Goal: Book appointment/travel/reservation

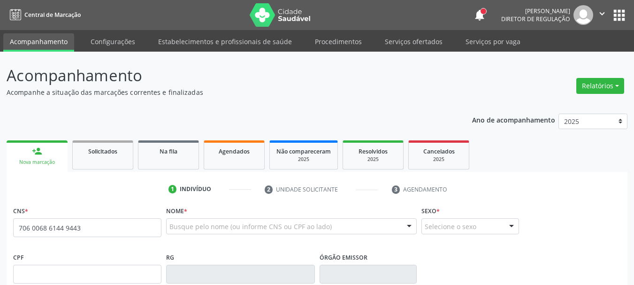
type input "706 0068 6144 9443"
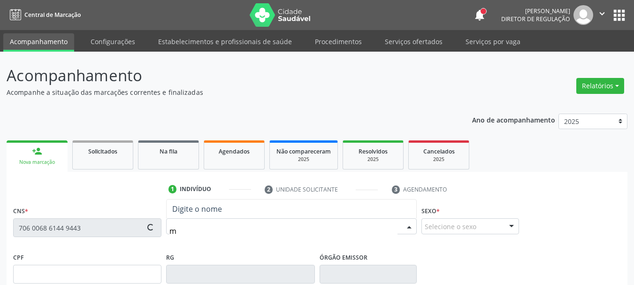
type input "ma"
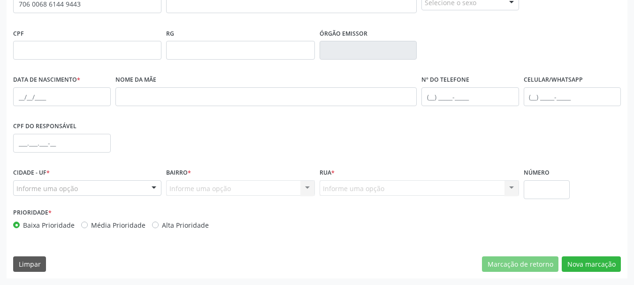
scroll to position [36, 0]
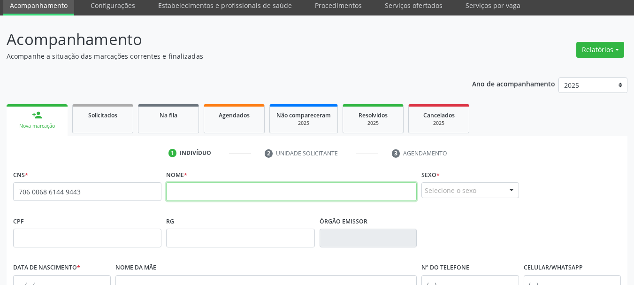
click at [211, 194] on input "text" at bounding box center [291, 191] width 251 height 19
type input "[PERSON_NAME]"
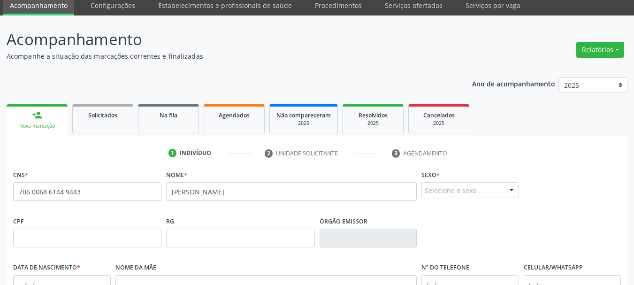
click at [463, 200] on fieldset "Sexo * Selecione o sexo Masculino Feminino Nenhum resultado encontrado para: " …" at bounding box center [471, 186] width 98 height 37
click at [457, 196] on div "Selecione o sexo" at bounding box center [471, 190] width 98 height 16
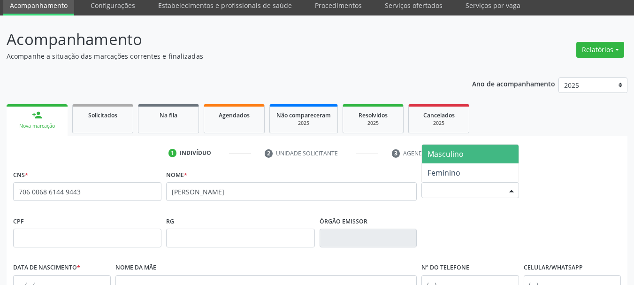
click at [459, 155] on span "Masculino" at bounding box center [446, 154] width 36 height 10
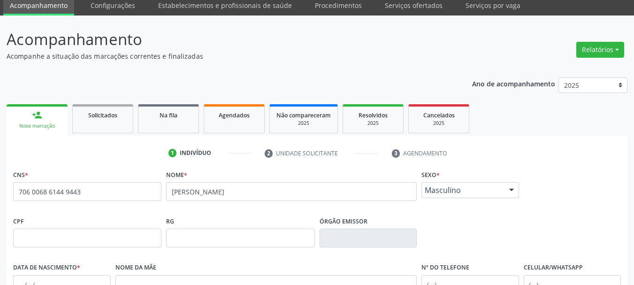
click at [443, 187] on span "Masculino" at bounding box center [462, 189] width 75 height 9
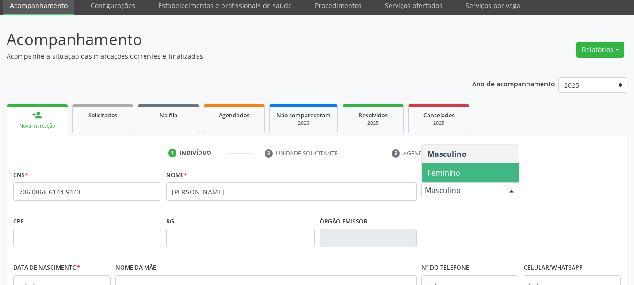
click at [442, 178] on span "Feminino" at bounding box center [444, 173] width 33 height 10
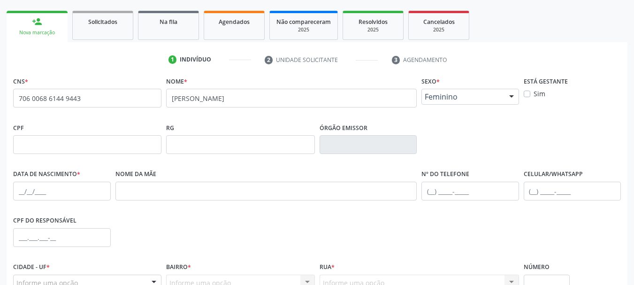
scroll to position [130, 0]
click at [23, 189] on input "text" at bounding box center [62, 190] width 98 height 19
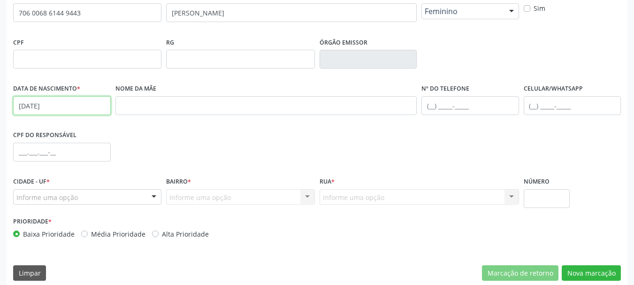
scroll to position [224, 0]
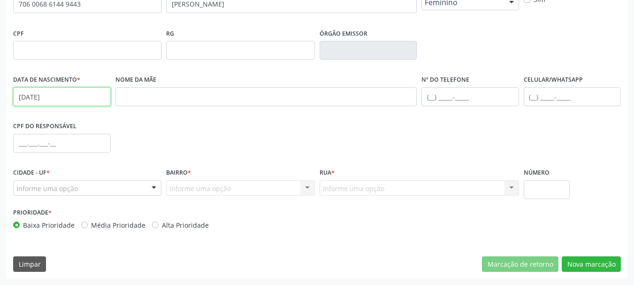
type input "[DATE]"
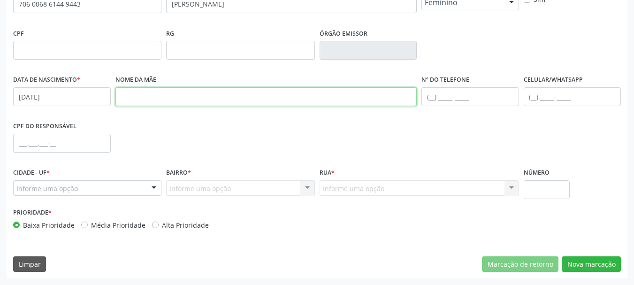
click at [168, 101] on input "text" at bounding box center [267, 96] width 302 height 19
click at [175, 100] on input "[PERSON_NAME]" at bounding box center [267, 96] width 302 height 19
type input "[PERSON_NAME]"
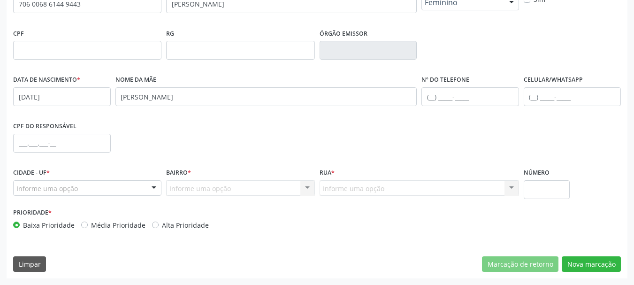
click at [218, 113] on div "Nome da mãe [PERSON_NAME]" at bounding box center [266, 96] width 307 height 46
click at [104, 187] on div "Informe uma opção" at bounding box center [87, 188] width 148 height 16
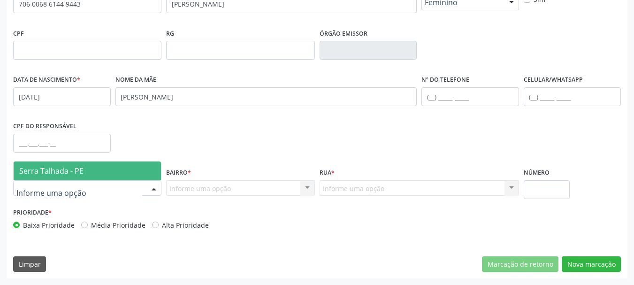
drag, startPoint x: 114, startPoint y: 168, endPoint x: 139, endPoint y: 173, distance: 25.3
click at [114, 169] on span "Serra Talhada - PE" at bounding box center [87, 171] width 147 height 19
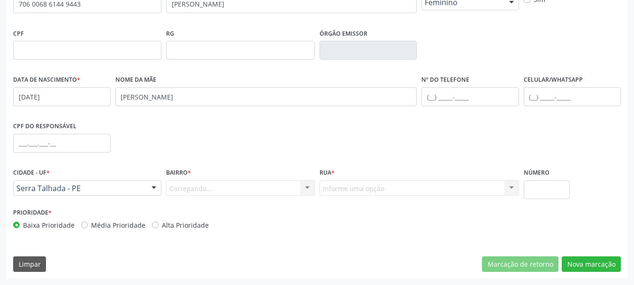
click at [224, 176] on div "Bairro * [GEOGRAPHIC_DATA]... Nenhum resultado encontrado para: " " Nenhuma opç…" at bounding box center [240, 181] width 148 height 30
click at [231, 185] on div "Carregando... Nenhum resultado encontrado para: " " Nenhuma opção encontrada. D…" at bounding box center [240, 188] width 148 height 16
click at [281, 191] on div "Carregando... Nenhum resultado encontrado para: " " Nenhuma opção encontrada. D…" at bounding box center [240, 188] width 148 height 16
click at [234, 182] on div "Carregando... Nenhum resultado encontrado para: " " Nenhuma opção encontrada. D…" at bounding box center [240, 188] width 148 height 16
click at [231, 191] on div "Carregando... Nenhum resultado encontrado para: " " Nenhuma opção encontrada. D…" at bounding box center [240, 188] width 148 height 16
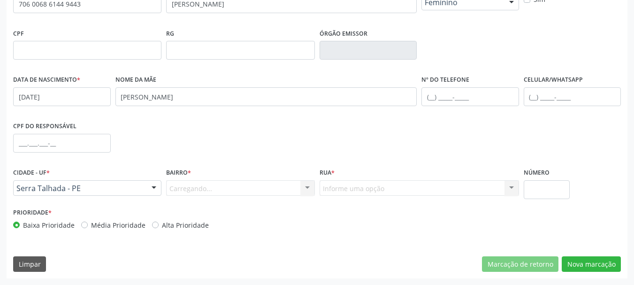
click at [202, 188] on div "Carregando... Nenhum resultado encontrado para: " " Nenhuma opção encontrada. D…" at bounding box center [240, 188] width 148 height 16
click at [201, 189] on div "Carregando... Nenhum resultado encontrado para: " " Nenhuma opção encontrada. D…" at bounding box center [240, 188] width 148 height 16
click at [584, 263] on button "Nova marcação" at bounding box center [591, 264] width 59 height 16
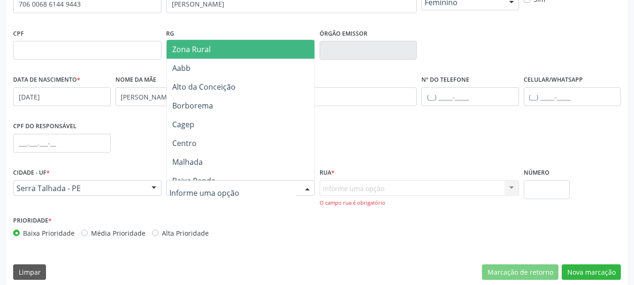
click at [197, 43] on span "Zona Rural" at bounding box center [242, 49] width 151 height 19
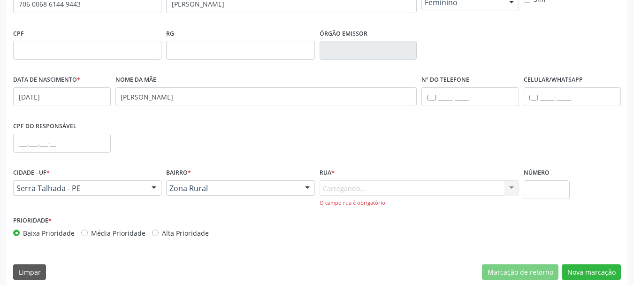
click at [369, 192] on div "Carregando... Nenhum resultado encontrado para: " " Nenhuma opção encontrada. D…" at bounding box center [420, 193] width 200 height 27
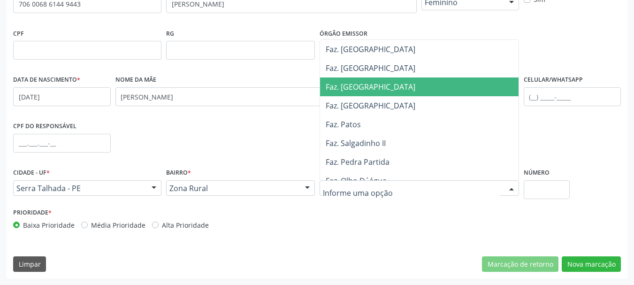
click at [355, 74] on span "Faz. [GEOGRAPHIC_DATA]" at bounding box center [421, 68] width 203 height 19
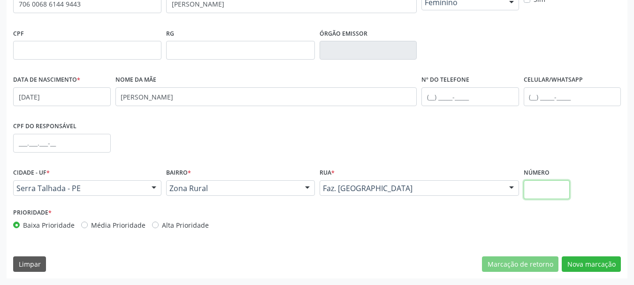
click at [557, 191] on input "text" at bounding box center [547, 189] width 46 height 19
type input "00"
click at [598, 266] on button "Nova marcação" at bounding box center [591, 264] width 59 height 16
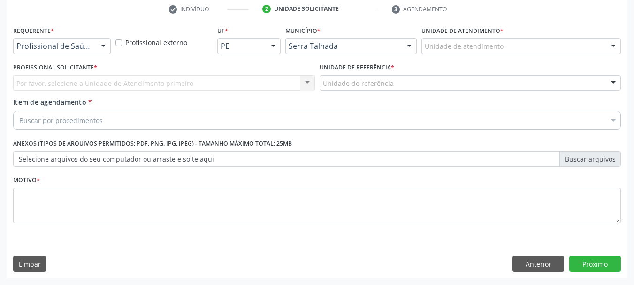
scroll to position [180, 0]
drag, startPoint x: 99, startPoint y: 47, endPoint x: 96, endPoint y: 62, distance: 15.3
click at [96, 50] on div "Profissional de Saúde Profissional de Saúde Paciente Nenhum resultado encontrad…" at bounding box center [62, 46] width 98 height 16
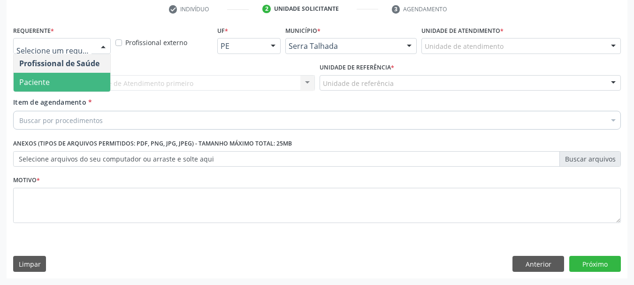
click at [88, 83] on span "Paciente" at bounding box center [62, 82] width 97 height 19
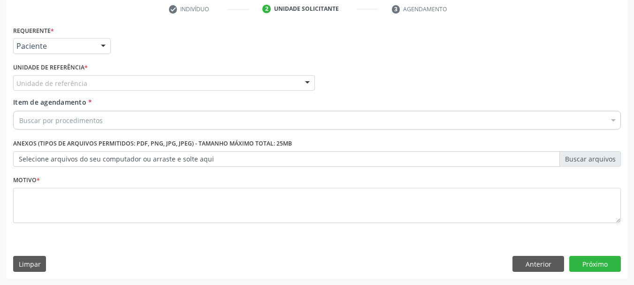
click at [73, 76] on div "Unidade de referência * Unidade de referência Usf do Mutirao Usf Cohab Usf [GEO…" at bounding box center [164, 76] width 302 height 30
click at [77, 74] on label "Unidade de referência *" at bounding box center [50, 68] width 75 height 15
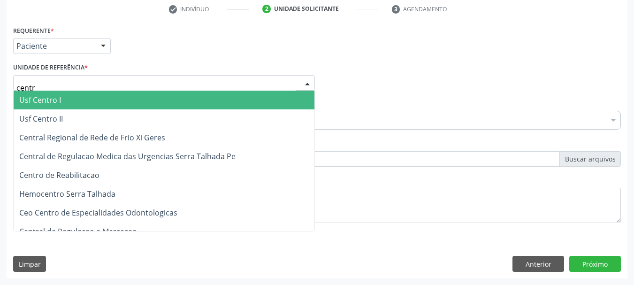
type input "centro"
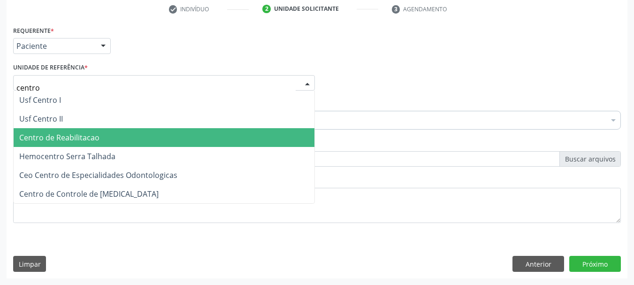
click at [98, 137] on span "Centro de Reabilitacao" at bounding box center [59, 137] width 80 height 10
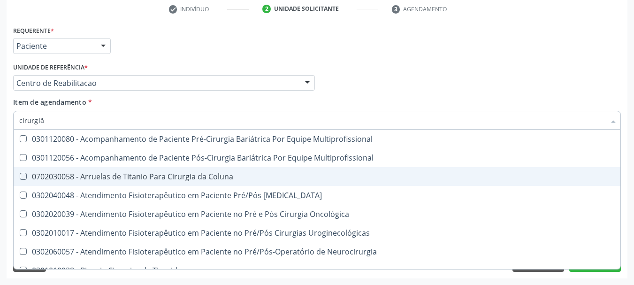
type input "cirurgião"
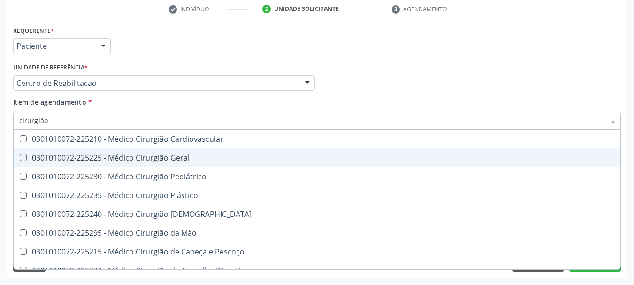
drag, startPoint x: 128, startPoint y: 158, endPoint x: 128, endPoint y: 167, distance: 8.9
click at [115, 166] on span "0301010072-225225 - Médico Cirurgião Geral" at bounding box center [317, 157] width 607 height 19
checkbox Geral "true"
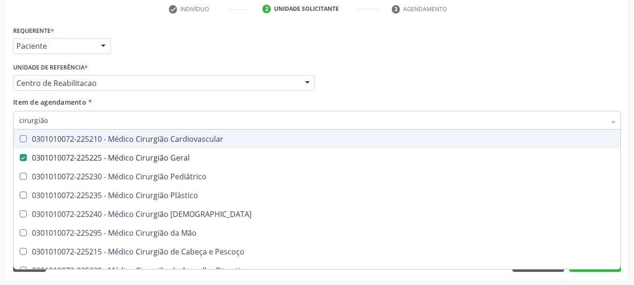
click at [385, 74] on div "Profissional Solicitante Por favor, selecione a Unidade de Atendimento primeiro…" at bounding box center [317, 79] width 613 height 37
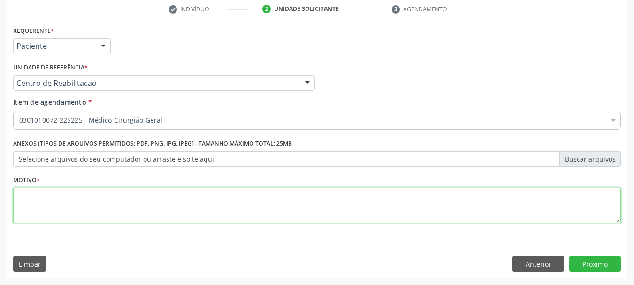
click at [105, 208] on textarea at bounding box center [317, 206] width 608 height 36
type textarea "..."
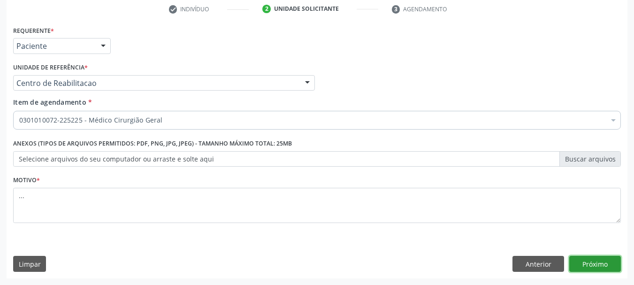
click at [603, 263] on button "Próximo" at bounding box center [596, 264] width 52 height 16
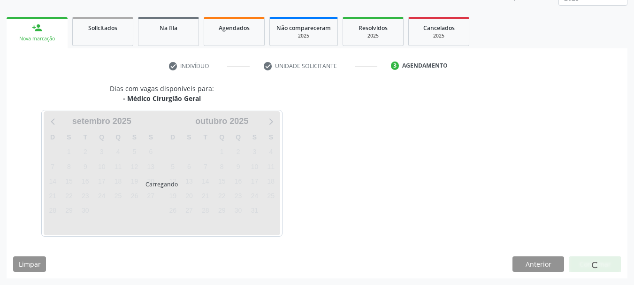
scroll to position [124, 0]
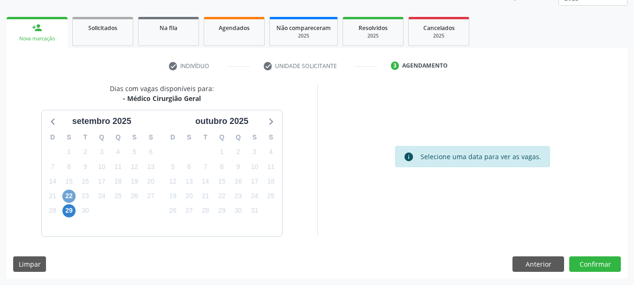
click at [69, 194] on span "22" at bounding box center [68, 196] width 13 height 13
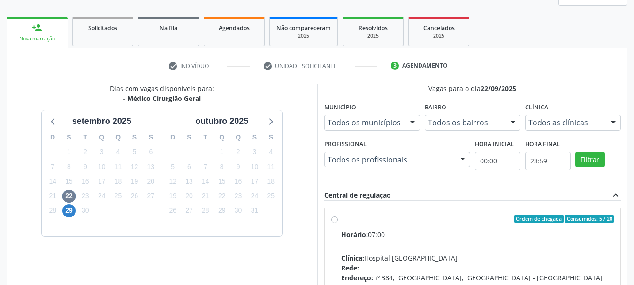
click at [341, 218] on label "Ordem de chegada Consumidos: 5 / 20 Horário: 07:00 Clínica: Hospital [GEOGRAPHI…" at bounding box center [477, 287] width 273 height 144
click at [337, 218] on input "Ordem de chegada Consumidos: 5 / 20 Horário: 07:00 Clínica: Hospital [GEOGRAPHI…" at bounding box center [335, 219] width 7 height 8
radio input "true"
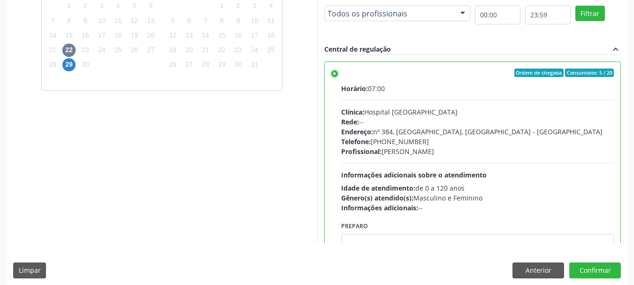
scroll to position [276, 0]
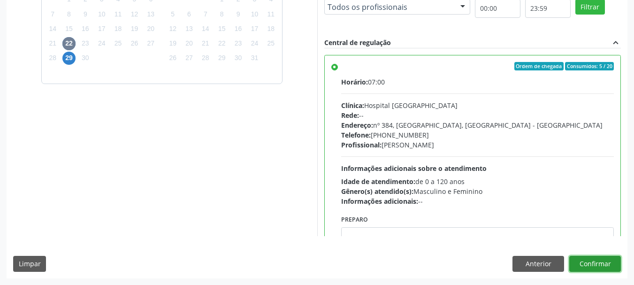
click at [612, 268] on button "Confirmar" at bounding box center [596, 264] width 52 height 16
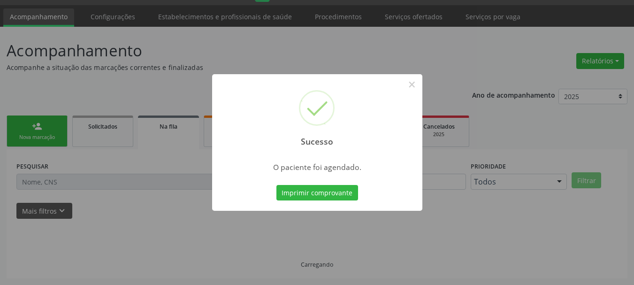
scroll to position [25, 0]
click at [343, 199] on button "Imprimir comprovante" at bounding box center [318, 193] width 82 height 16
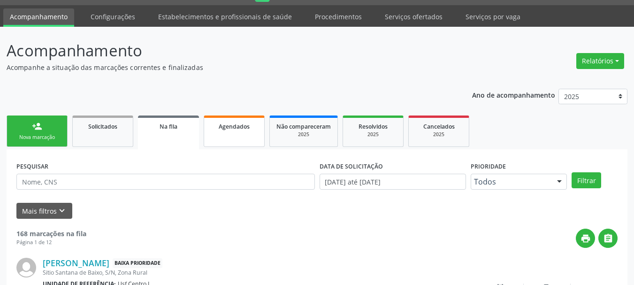
click at [244, 125] on span "Agendados" at bounding box center [234, 127] width 31 height 8
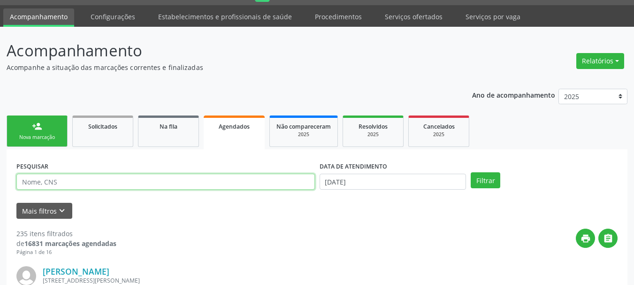
paste input "706 0068 6144 9443"
type input "706 0068 6144 9443"
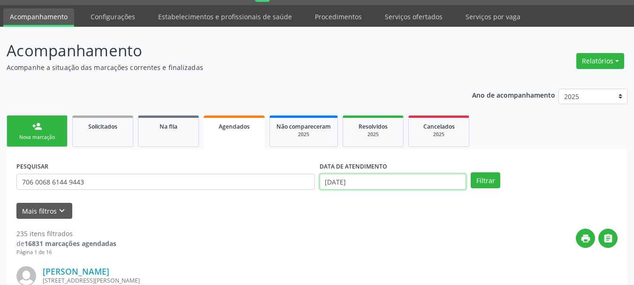
click at [340, 183] on input "[DATE]" at bounding box center [393, 182] width 147 height 16
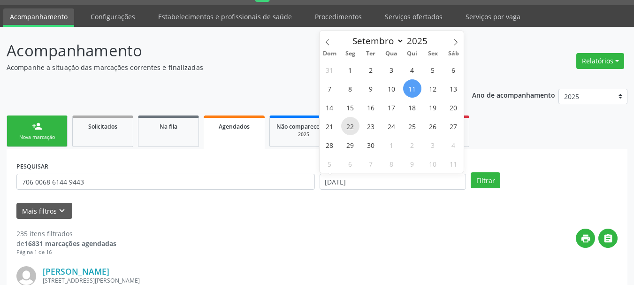
click at [353, 125] on span "22" at bounding box center [350, 126] width 18 height 18
type input "22/09/2025"
click at [353, 125] on span "22" at bounding box center [350, 126] width 18 height 18
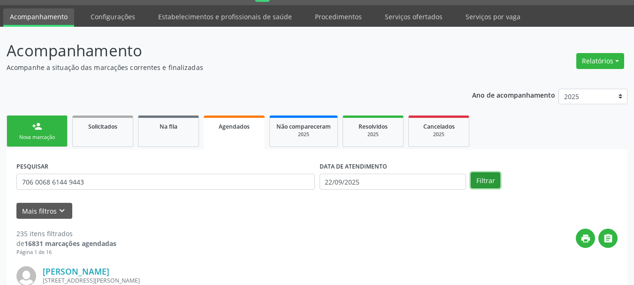
click at [489, 176] on button "Filtrar" at bounding box center [486, 180] width 30 height 16
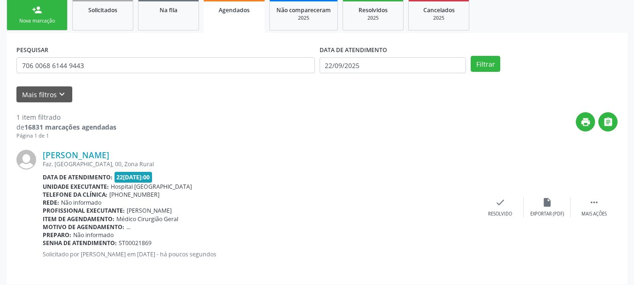
scroll to position [147, 0]
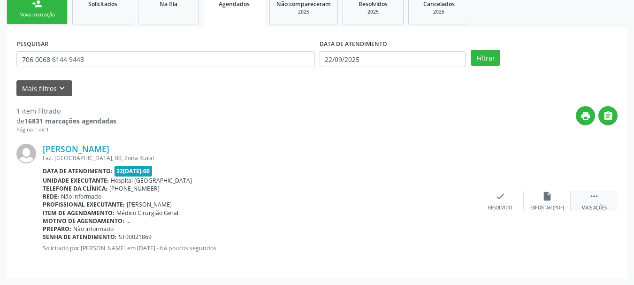
click at [596, 194] on icon "" at bounding box center [594, 196] width 10 height 10
click at [422, 204] on div "print Imprimir" at bounding box center [406, 201] width 47 height 20
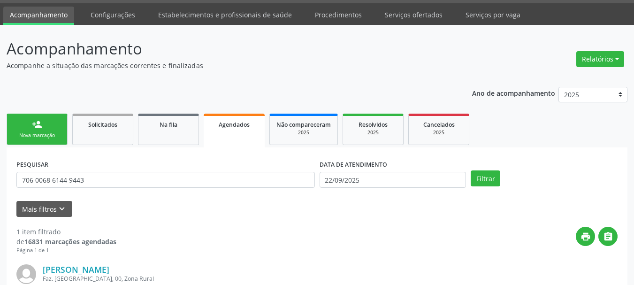
scroll to position [0, 0]
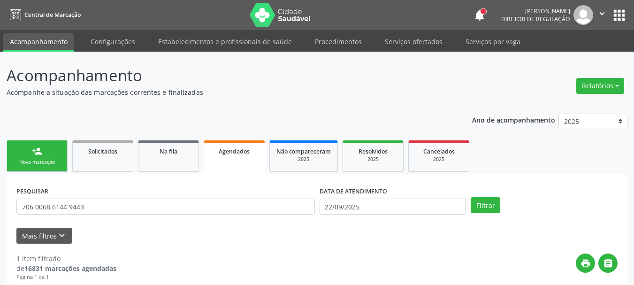
click at [615, 15] on button "apps" at bounding box center [619, 15] width 16 height 16
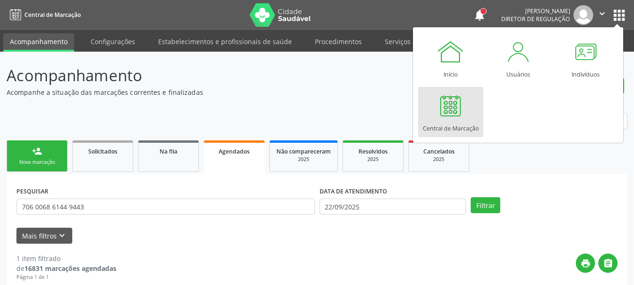
click at [463, 109] on div at bounding box center [451, 106] width 28 height 28
